Goal: Task Accomplishment & Management: Use online tool/utility

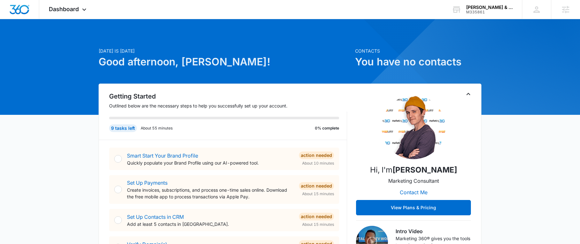
drag, startPoint x: 356, startPoint y: 25, endPoint x: 242, endPoint y: 24, distance: 113.9
click at [242, 24] on div at bounding box center [290, 67] width 580 height 96
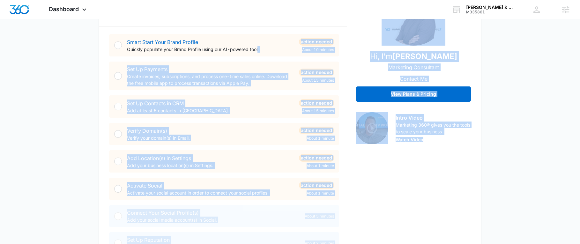
drag, startPoint x: 278, startPoint y: 180, endPoint x: 494, endPoint y: 181, distance: 216.1
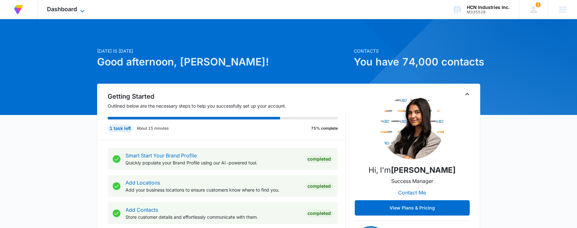
click at [68, 9] on span "Dashboard" at bounding box center [62, 9] width 30 height 7
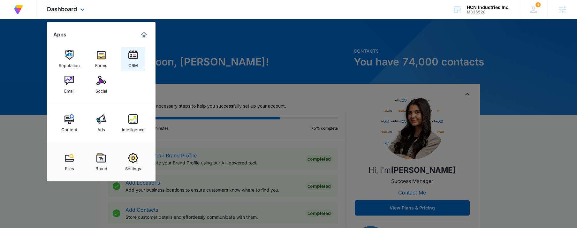
click at [125, 56] on link "CRM" at bounding box center [133, 59] width 24 height 24
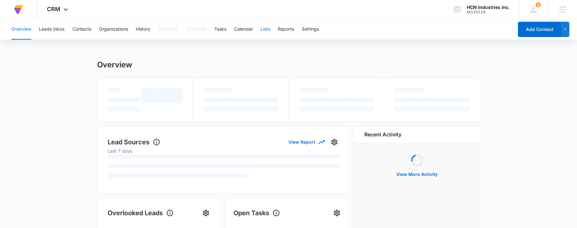
click at [264, 28] on div "Overview Leads Inbox Contacts Organizations History Tasks Calendar Lists Report…" at bounding box center [261, 29] width 506 height 20
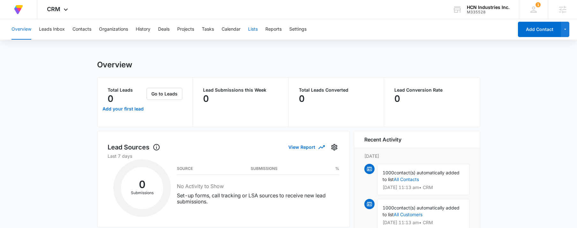
click at [251, 29] on button "Lists" at bounding box center [253, 29] width 10 height 20
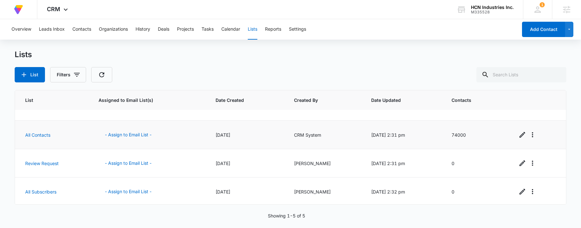
scroll to position [48, 0]
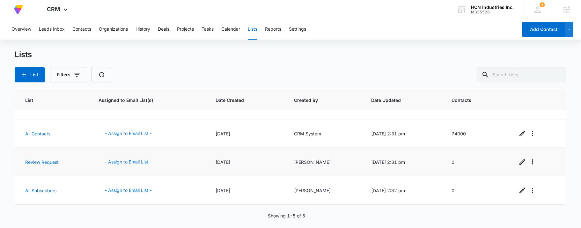
click at [132, 159] on button "- Assign to Email List -" at bounding box center [128, 161] width 59 height 15
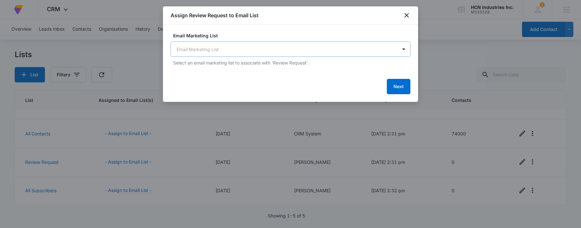
click at [269, 55] on body "At Volusion, we work hard to foster a great work environment where everyone fee…" at bounding box center [290, 114] width 581 height 228
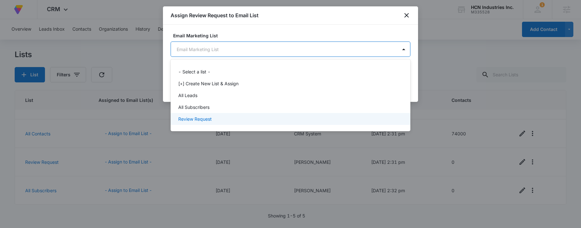
click at [199, 118] on p "Review Request" at bounding box center [195, 119] width 34 height 7
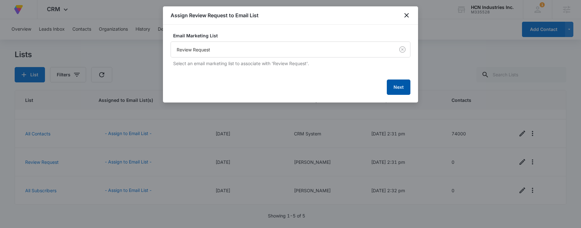
click at [401, 86] on button "Next" at bounding box center [399, 86] width 24 height 15
